Goal: Task Accomplishment & Management: Use online tool/utility

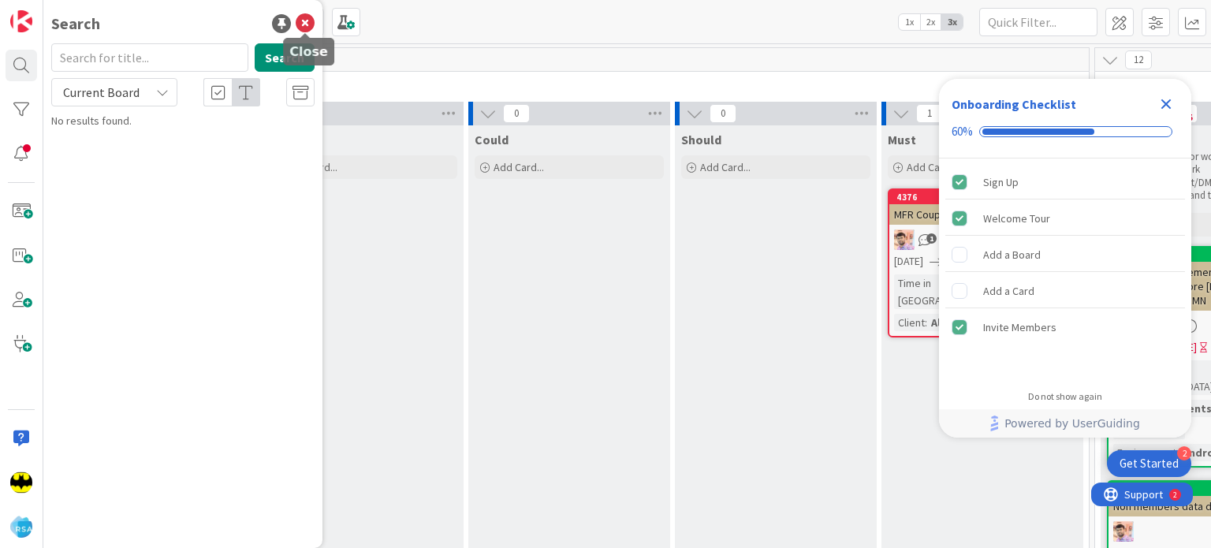
click at [308, 25] on icon at bounding box center [305, 23] width 19 height 19
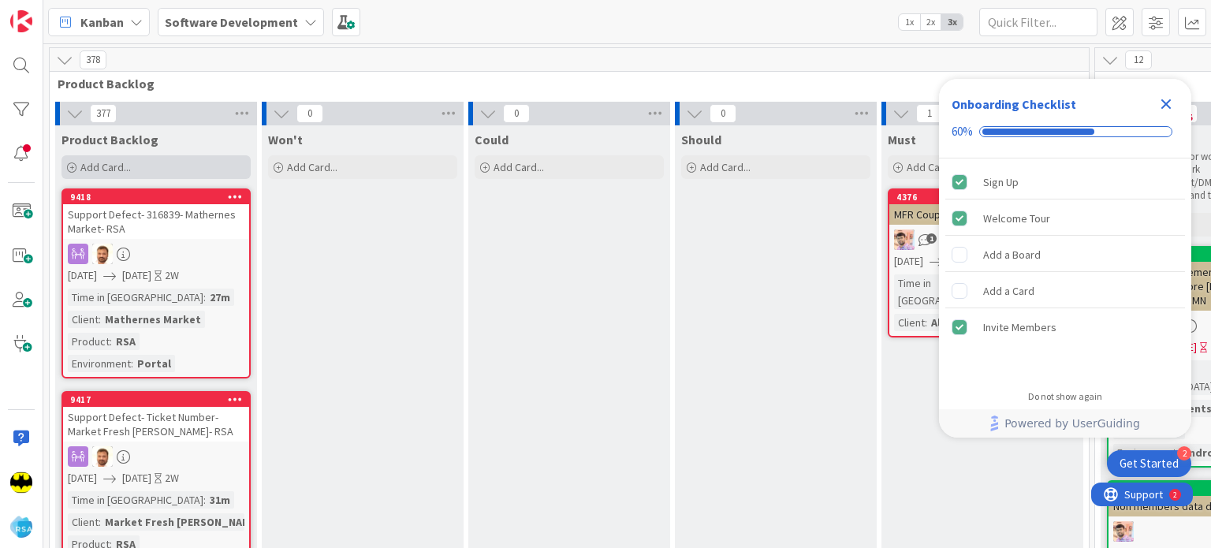
click at [71, 160] on div "Add Card..." at bounding box center [155, 167] width 189 height 24
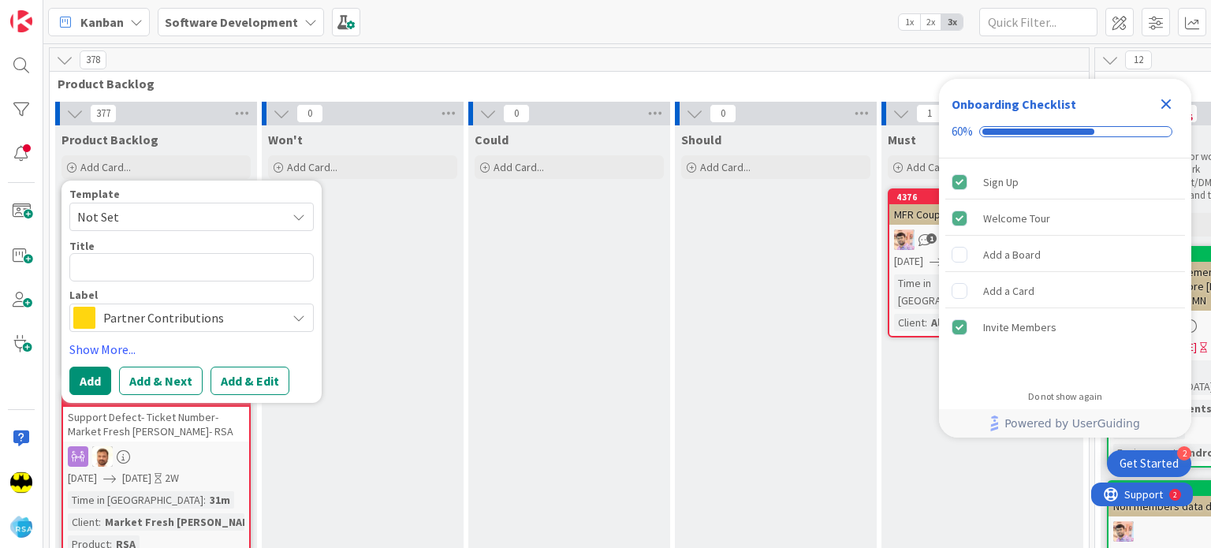
click at [161, 210] on span "Not Set" at bounding box center [175, 217] width 197 height 20
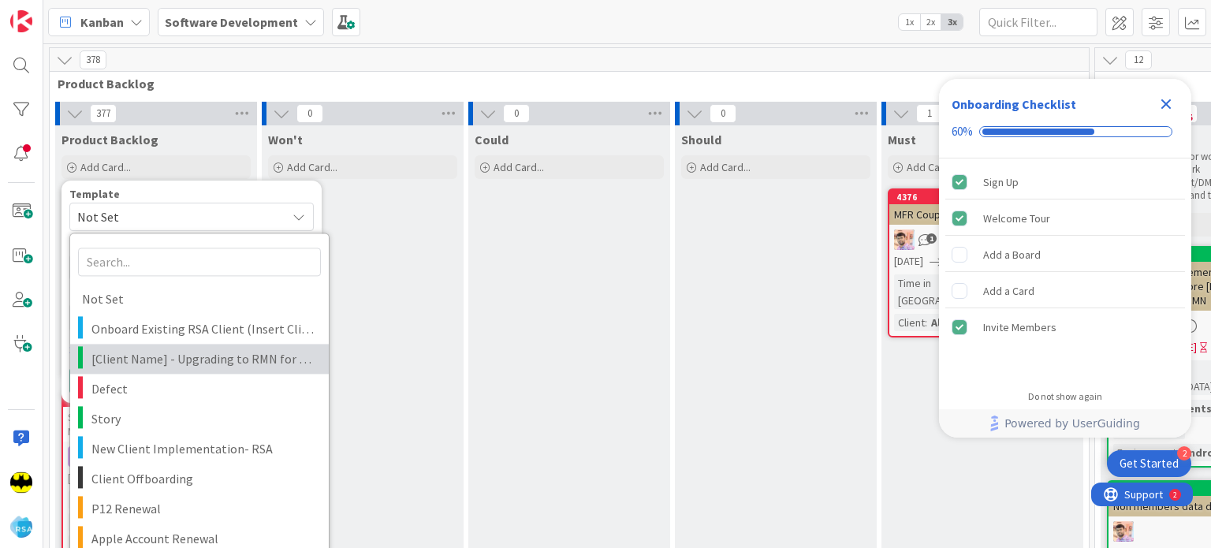
click at [206, 357] on span "[Client Name] - Upgrading to RMN for existing client" at bounding box center [203, 358] width 225 height 20
type textarea "x"
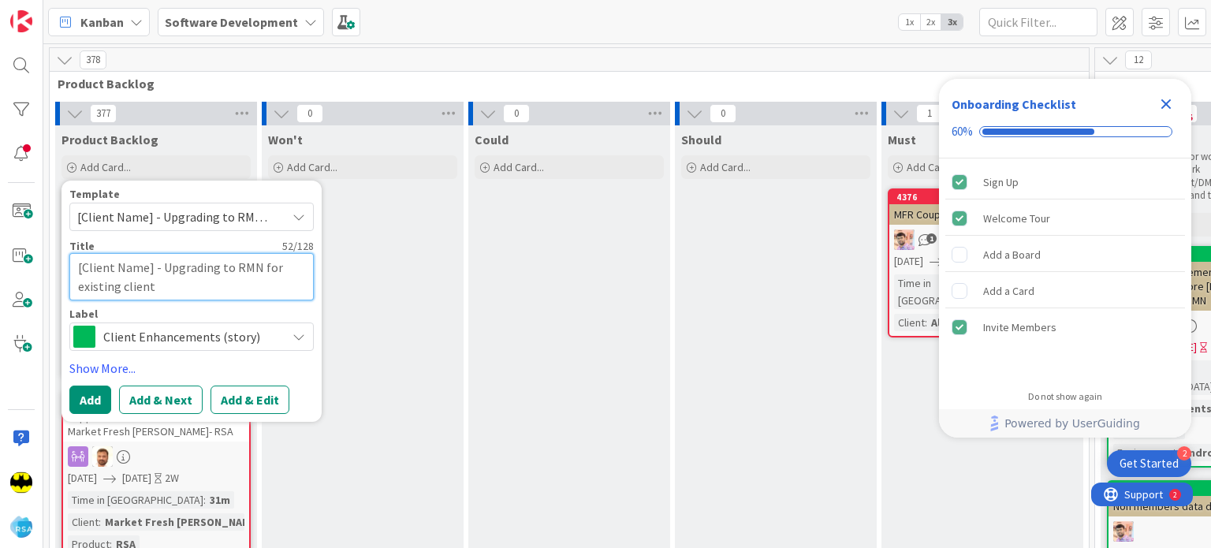
drag, startPoint x: 149, startPoint y: 265, endPoint x: 74, endPoint y: 264, distance: 74.9
click at [74, 264] on textarea "[Client Name] - Upgrading to RMN for existing client" at bounding box center [191, 276] width 244 height 47
type textarea "R - Upgrading to RMN for existing client"
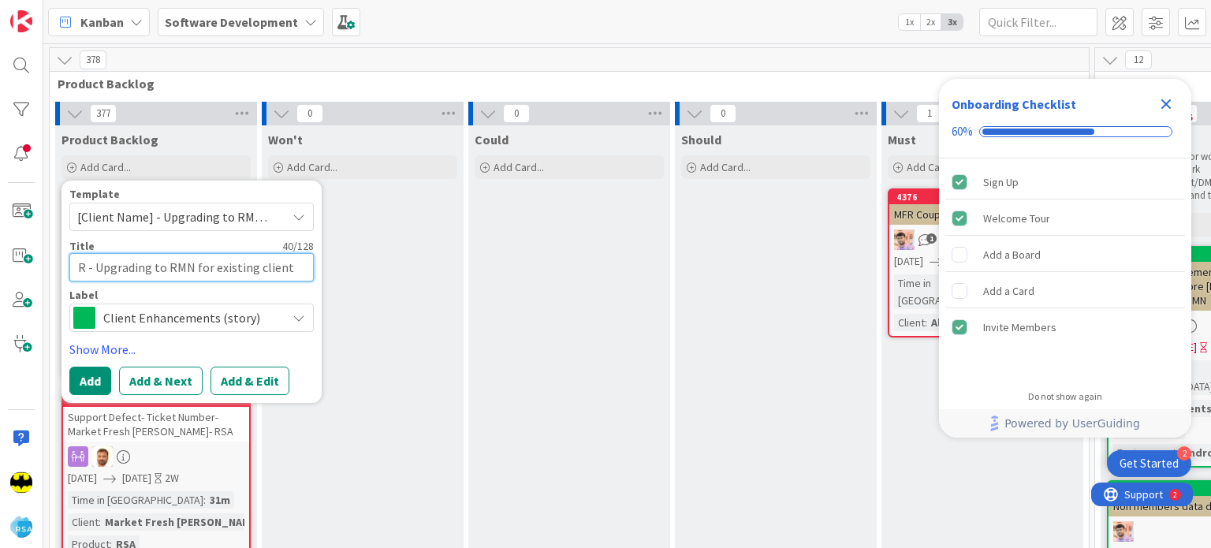
type textarea "x"
type textarea "Rays - Upgrading to RMN for existing client"
type textarea "x"
type textarea "Rays - Upgrading to RMN for existing client"
type textarea "x"
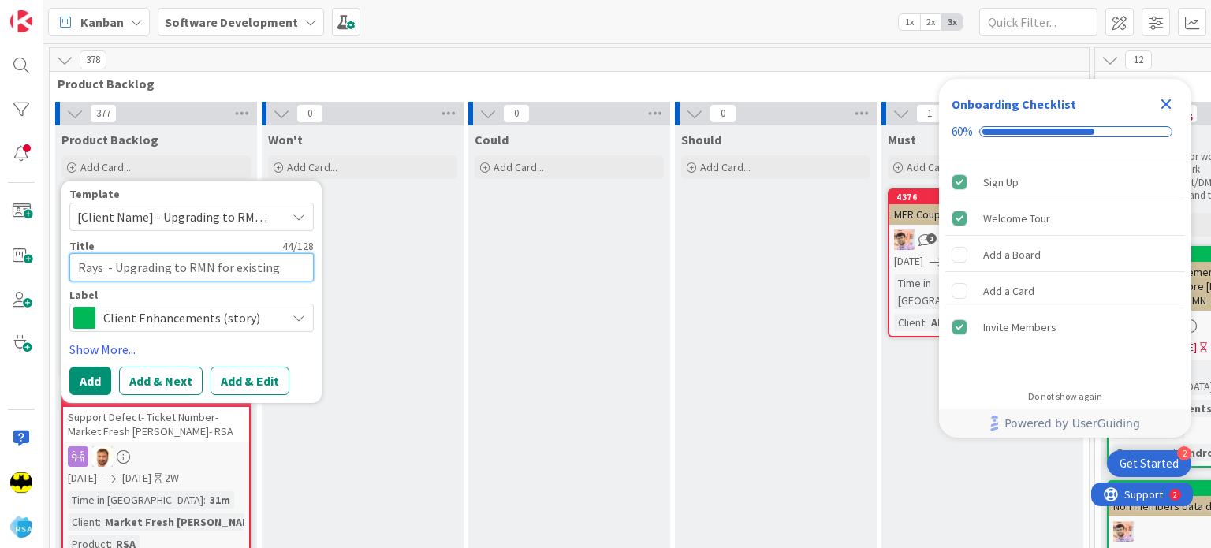
type textarea "Rays A - Upgrading to RMN for existing client"
type textarea "x"
type textarea "Rays A[ - Upgrading to RMN for existing client"
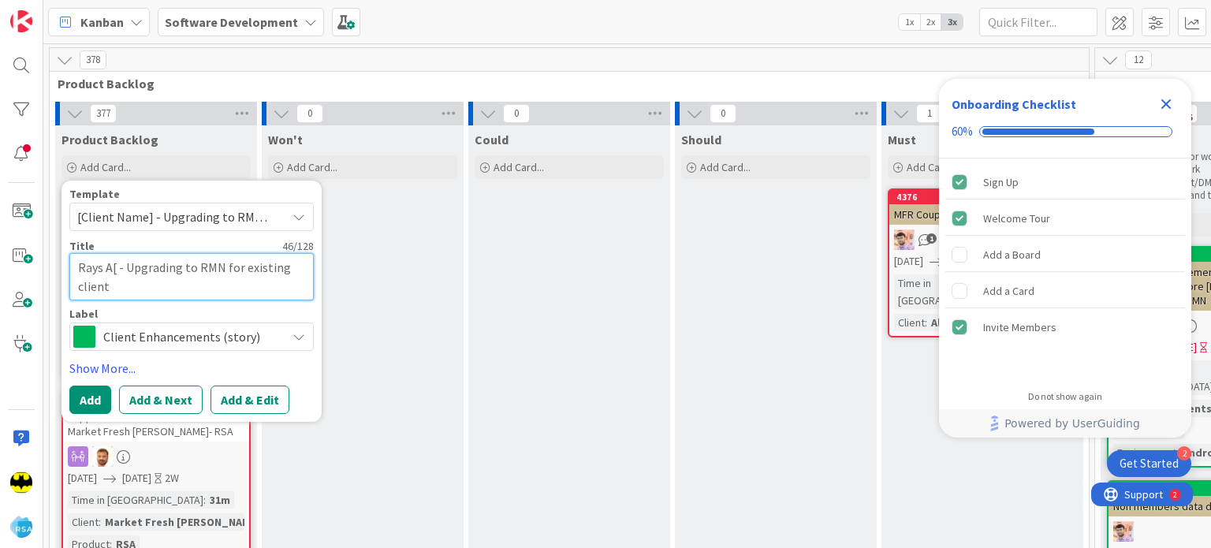
type textarea "x"
type textarea "Rays A[p - Upgrading to RMN for existing client"
type textarea "x"
type textarea "Rays A[ - Upgrading to RMN for existing client"
type textarea "x"
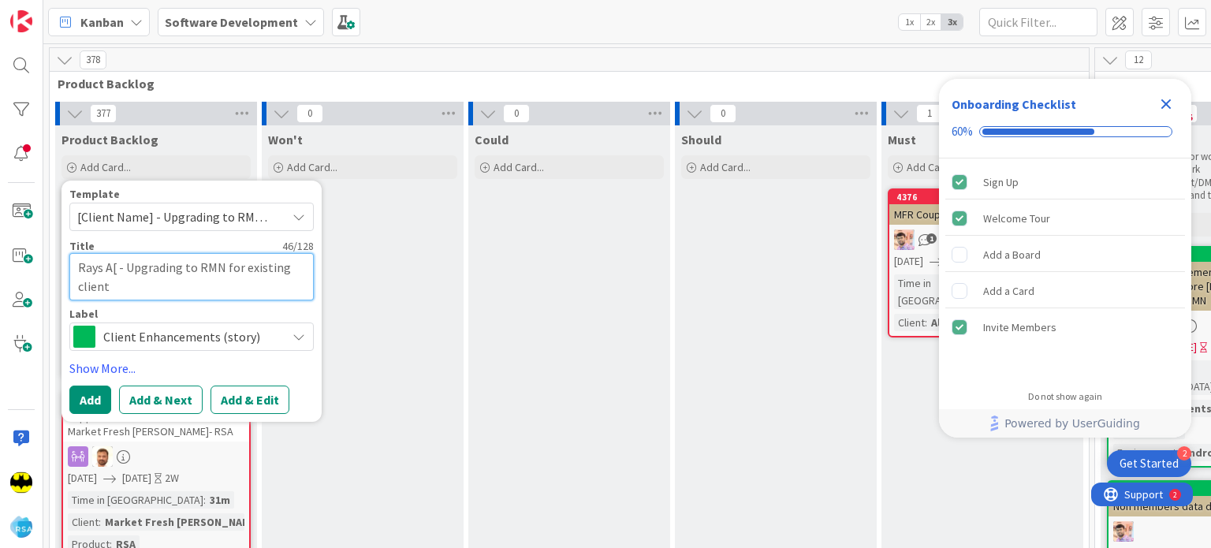
type textarea "Rays A - Upgrading to RMN for existing client"
type textarea "x"
type textarea "Rays Ap - Upgrading to RMN for existing client"
type textarea "x"
type textarea "Rays App - Upgrading to RMN for existing client"
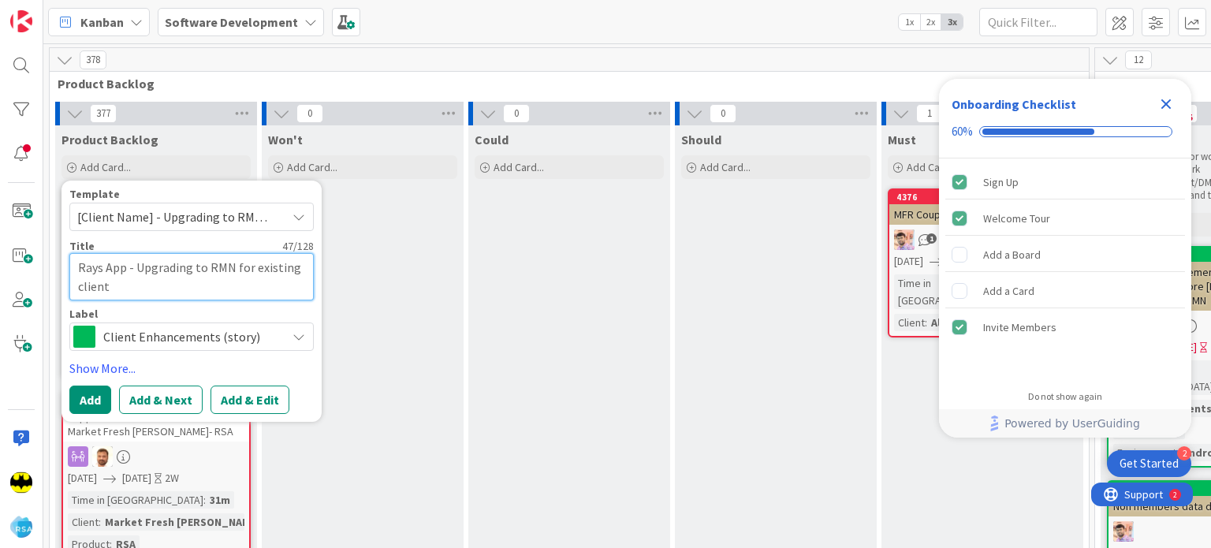
type textarea "x"
type textarea "Rays Appl - Upgrading to RMN for existing client"
type textarea "x"
type textarea "Rays Apple - Upgrading to RMN for existing client"
type textarea "x"
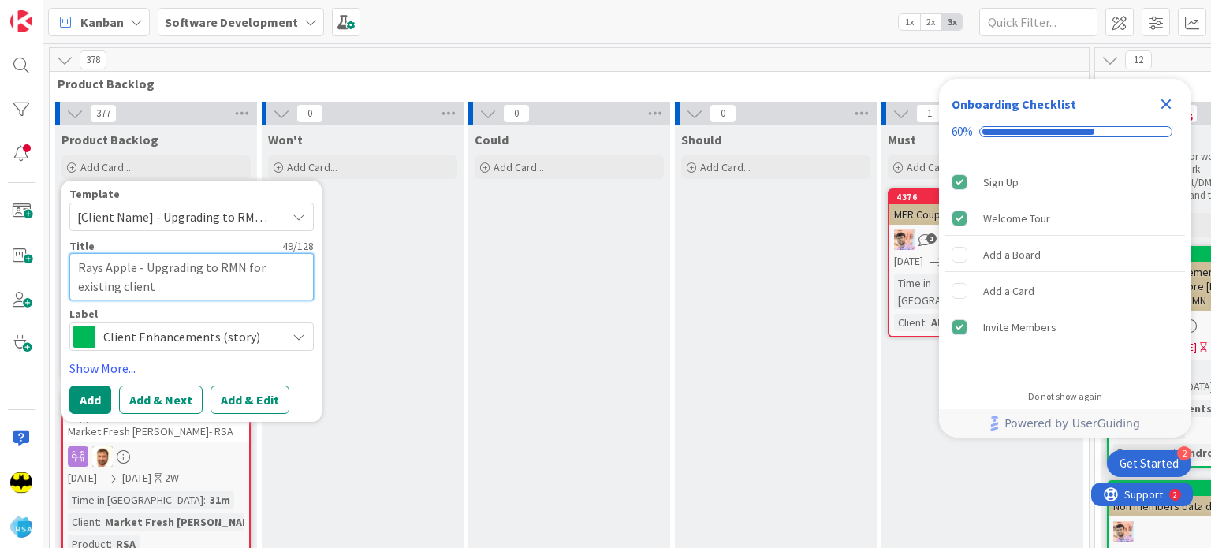
type textarea "Rays Apple - Upgrading to RMN for existing client"
type textarea "x"
type textarea "Rays Apple M - Upgrading to RMN for existing client"
type textarea "x"
type textarea "Rays Apple Ma - Upgrading to RMN for existing client"
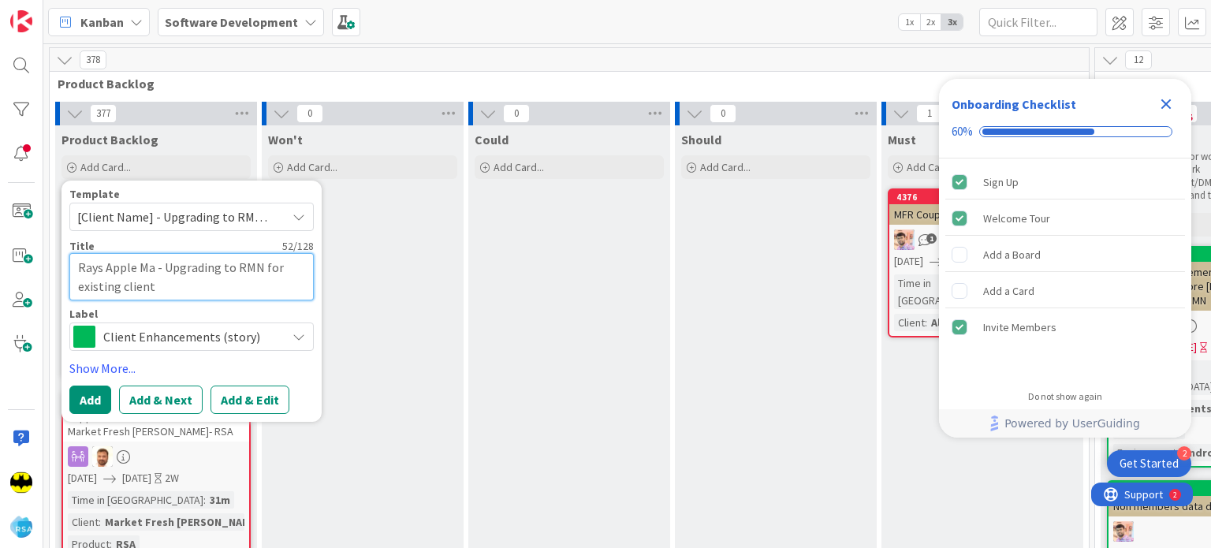
type textarea "x"
type textarea "Rays Apple Mar - Upgrading to RMN for existing client"
type textarea "x"
type textarea "Rays Apple Mark - Upgrading to RMN for existing client"
type textarea "x"
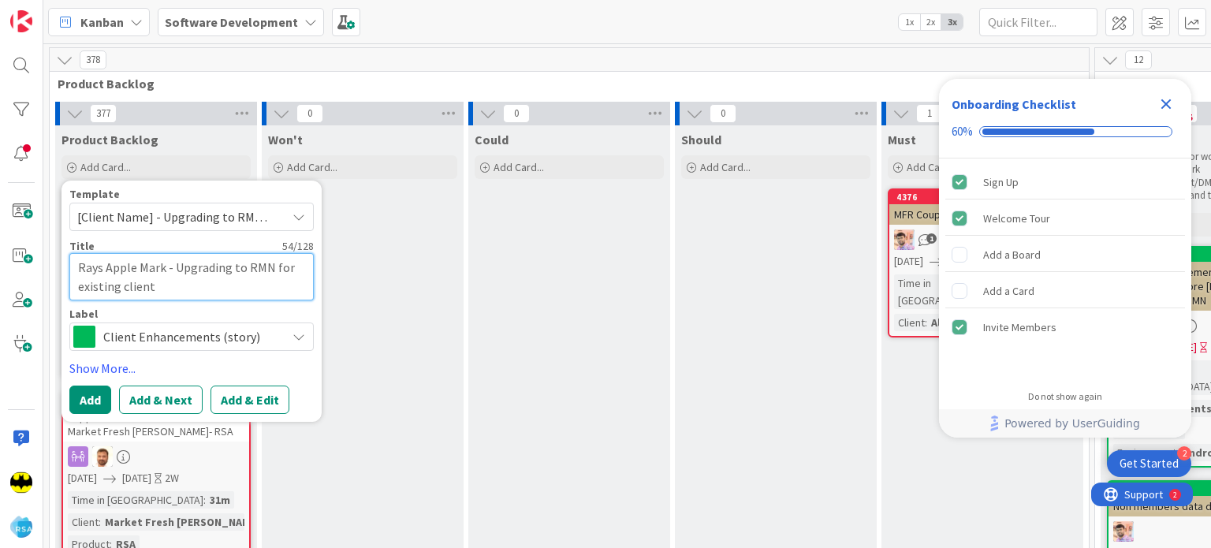
type textarea "Rays Apple Marke - Upgrading to RMN for existing client"
type textarea "x"
type textarea "Rays Apple Market - Upgrading to RMN for existing client"
click at [101, 361] on link "Show More..." at bounding box center [191, 368] width 244 height 19
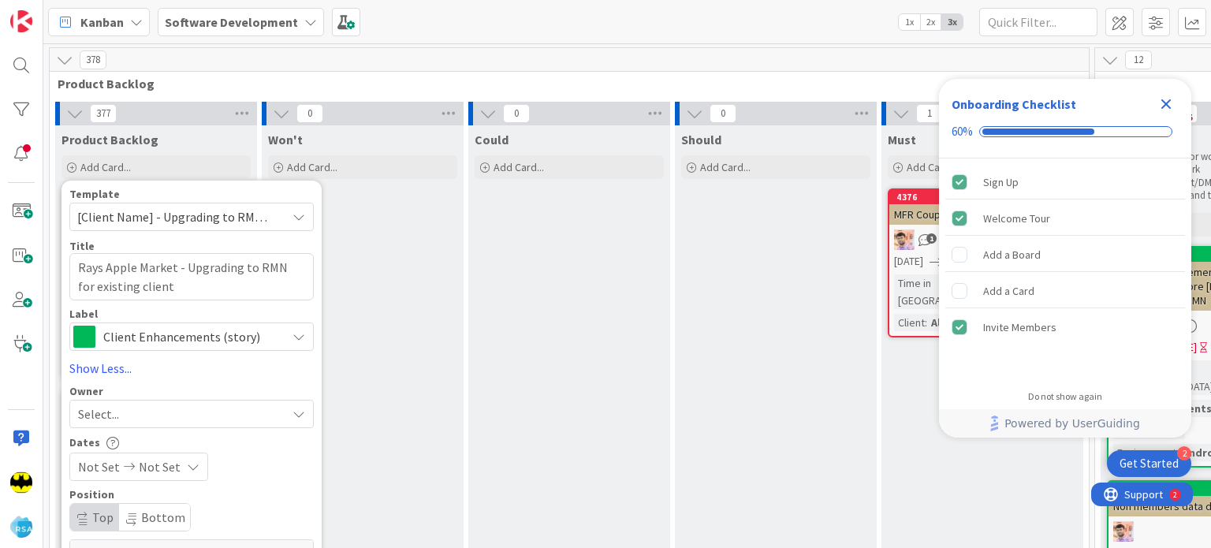
type textarea "x"
click at [112, 400] on div "Select..." at bounding box center [191, 414] width 244 height 28
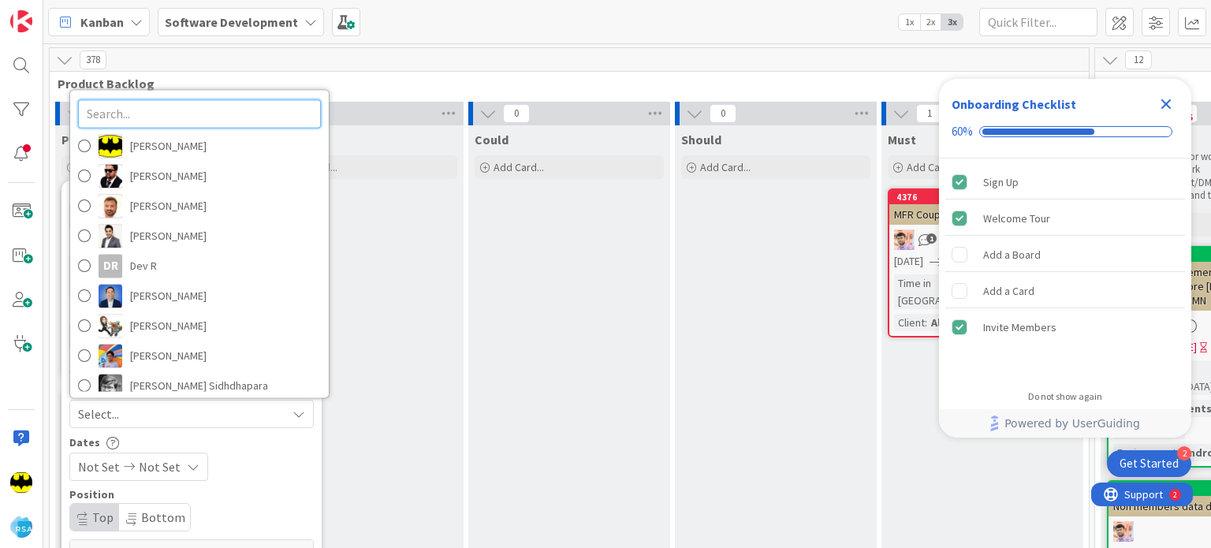
click at [160, 110] on input "text" at bounding box center [199, 113] width 243 height 28
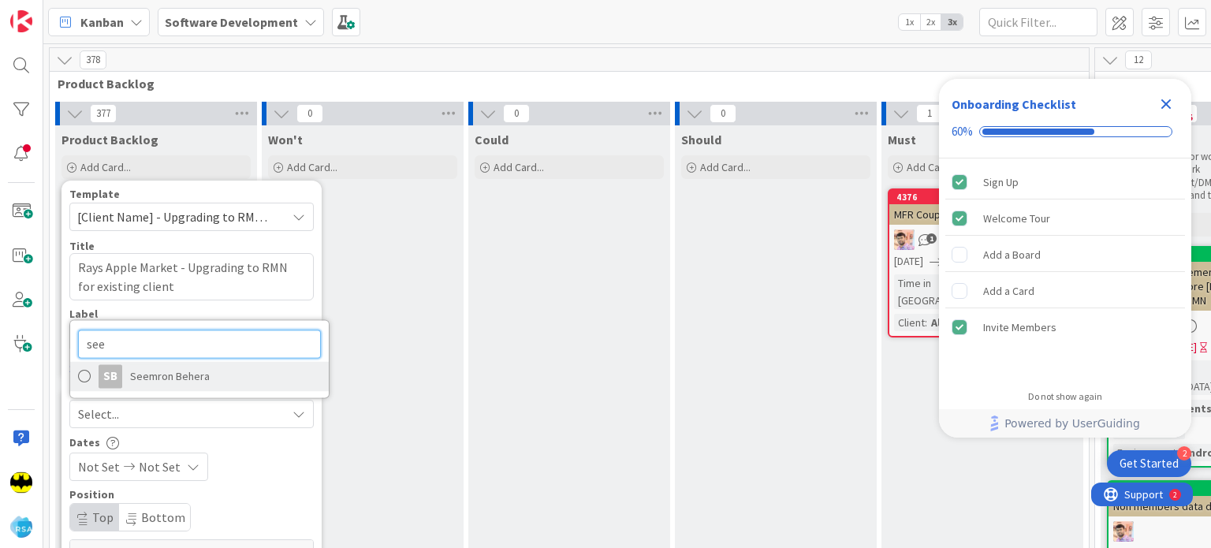
type input "see"
click at [174, 386] on span "Seemron Behera" at bounding box center [170, 376] width 80 height 24
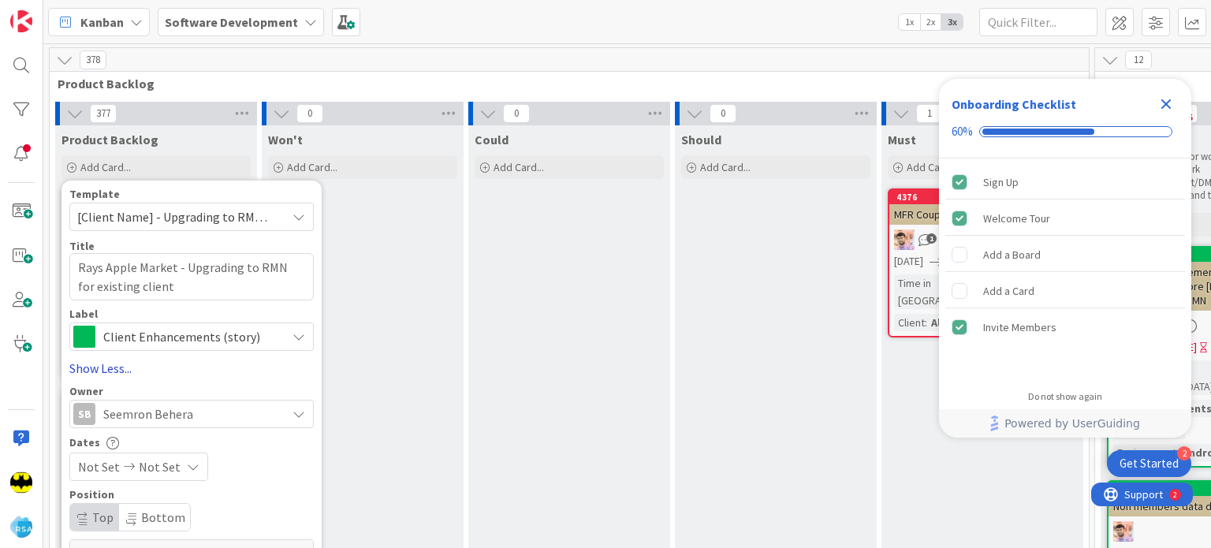
click at [158, 374] on link "Show Less..." at bounding box center [191, 368] width 244 height 19
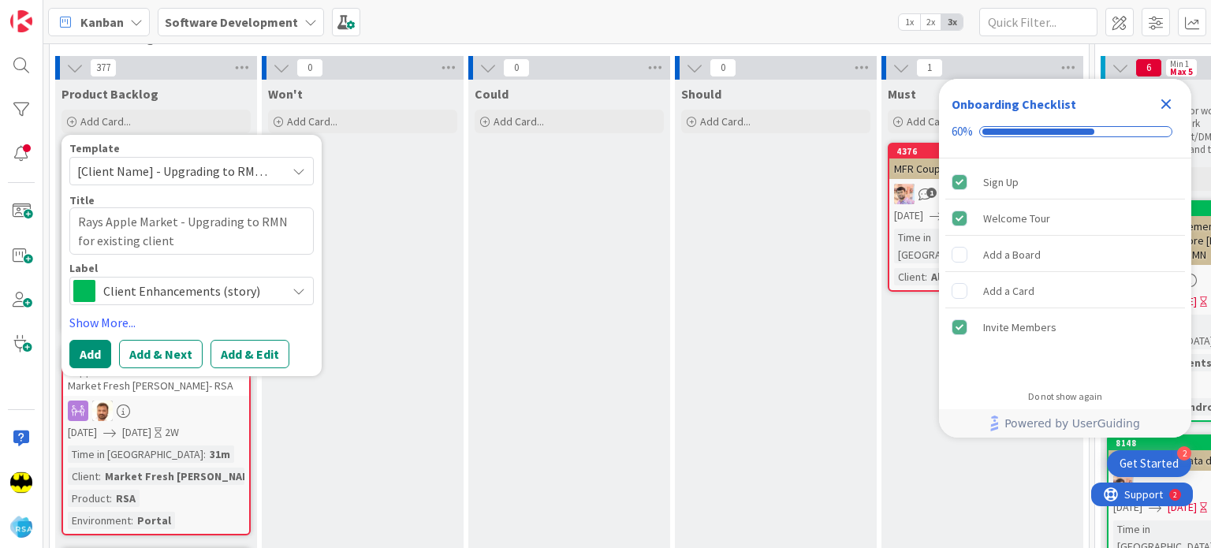
scroll to position [35, 0]
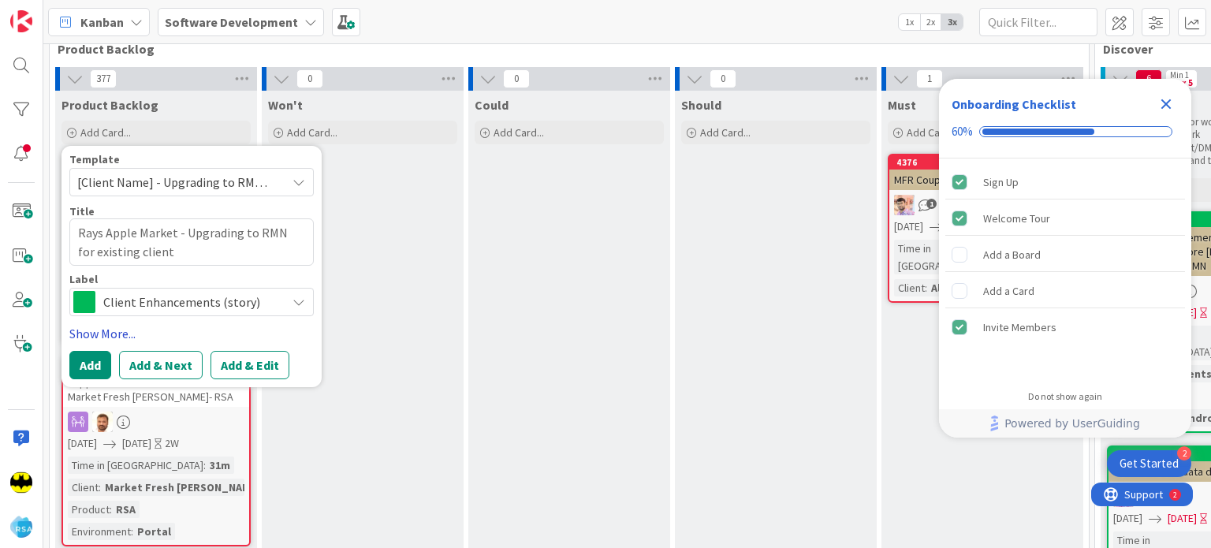
click at [106, 326] on link "Show More..." at bounding box center [191, 333] width 244 height 19
type textarea "x"
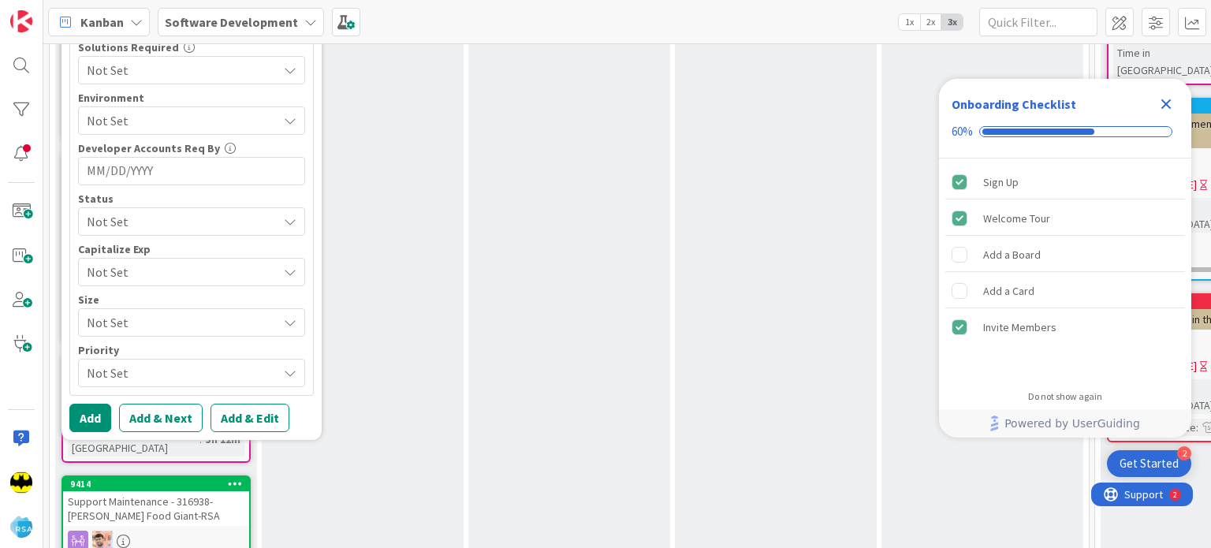
scroll to position [788, 0]
click at [80, 415] on button "Add" at bounding box center [90, 417] width 42 height 28
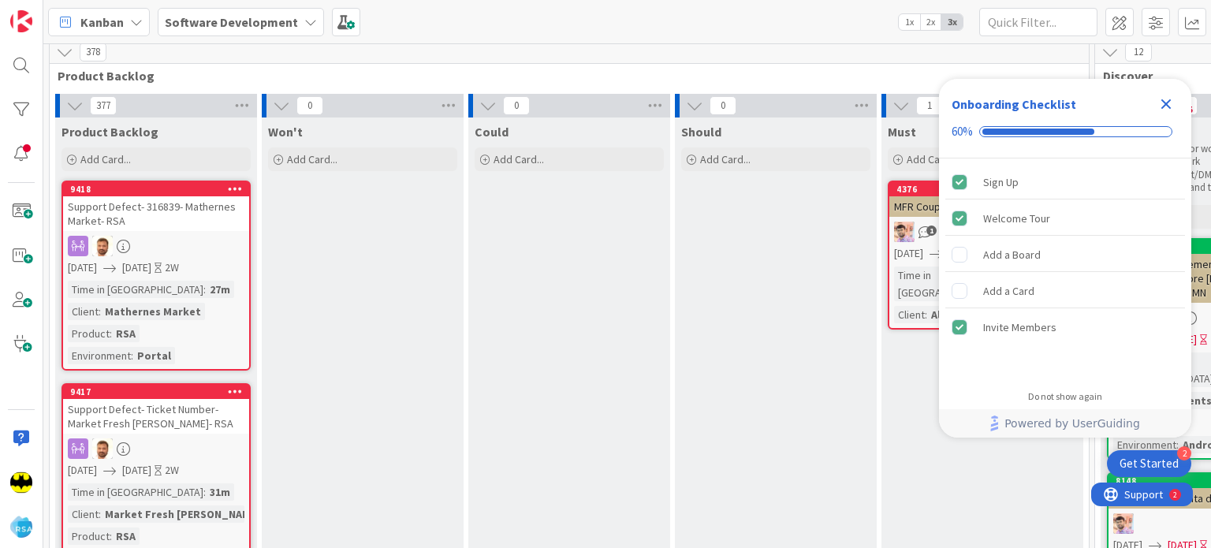
scroll to position [0, 0]
